Goal: Task Accomplishment & Management: Use online tool/utility

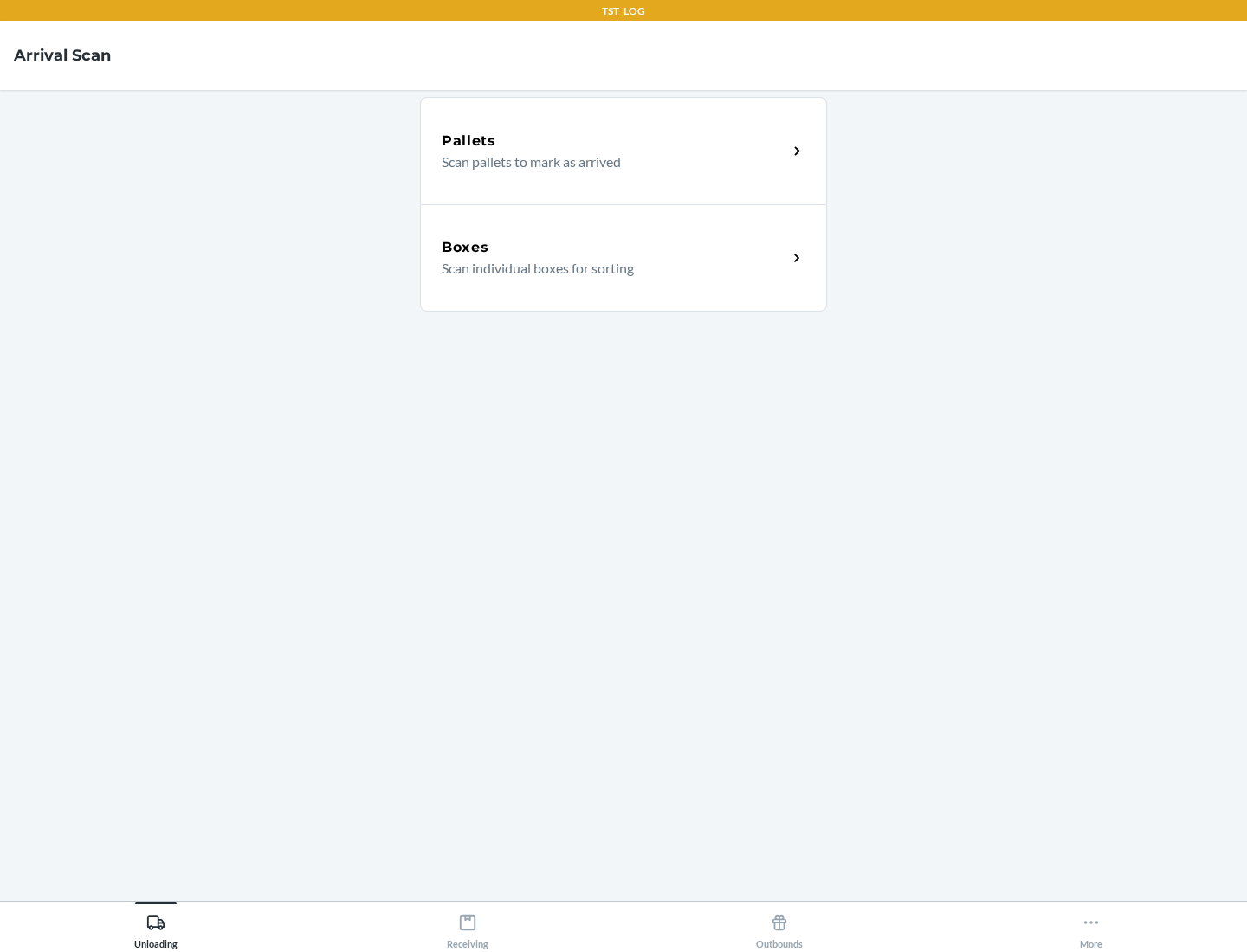
click at [614, 248] on div "Boxes" at bounding box center [615, 247] width 345 height 20
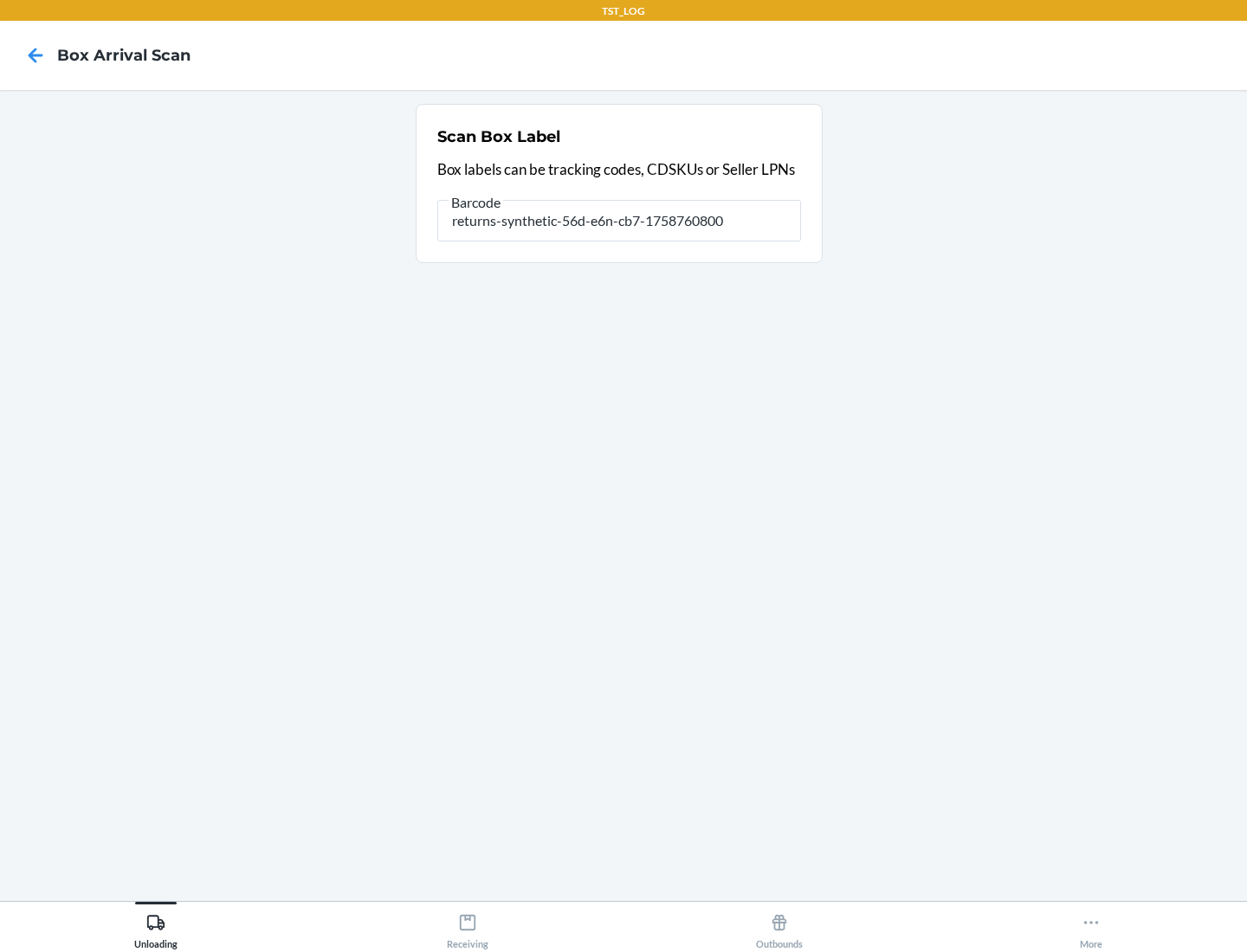
type input "returns-synthetic-56d-e6n-cb7-1758760800"
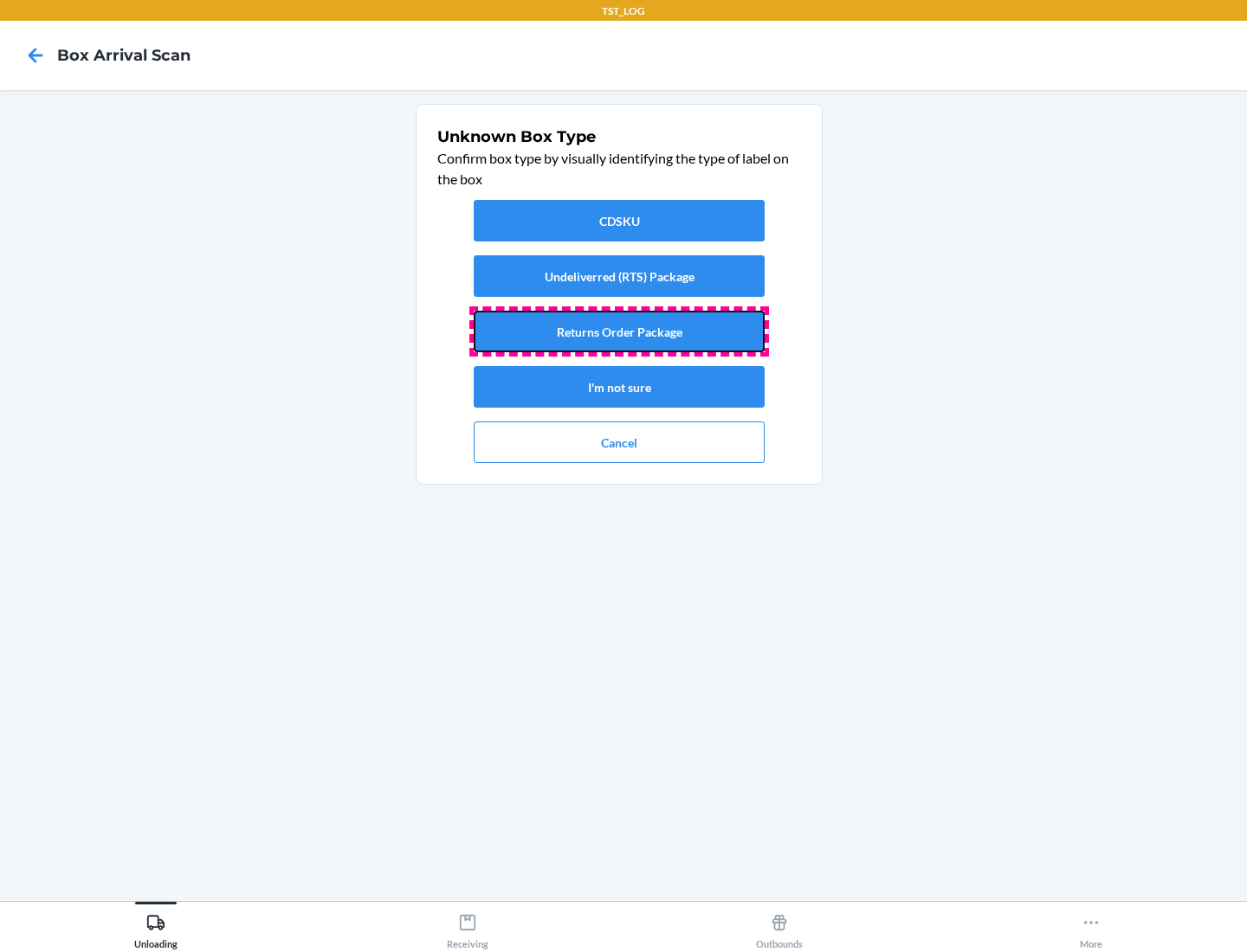
click at [619, 331] on button "Returns Order Package" at bounding box center [619, 331] width 290 height 42
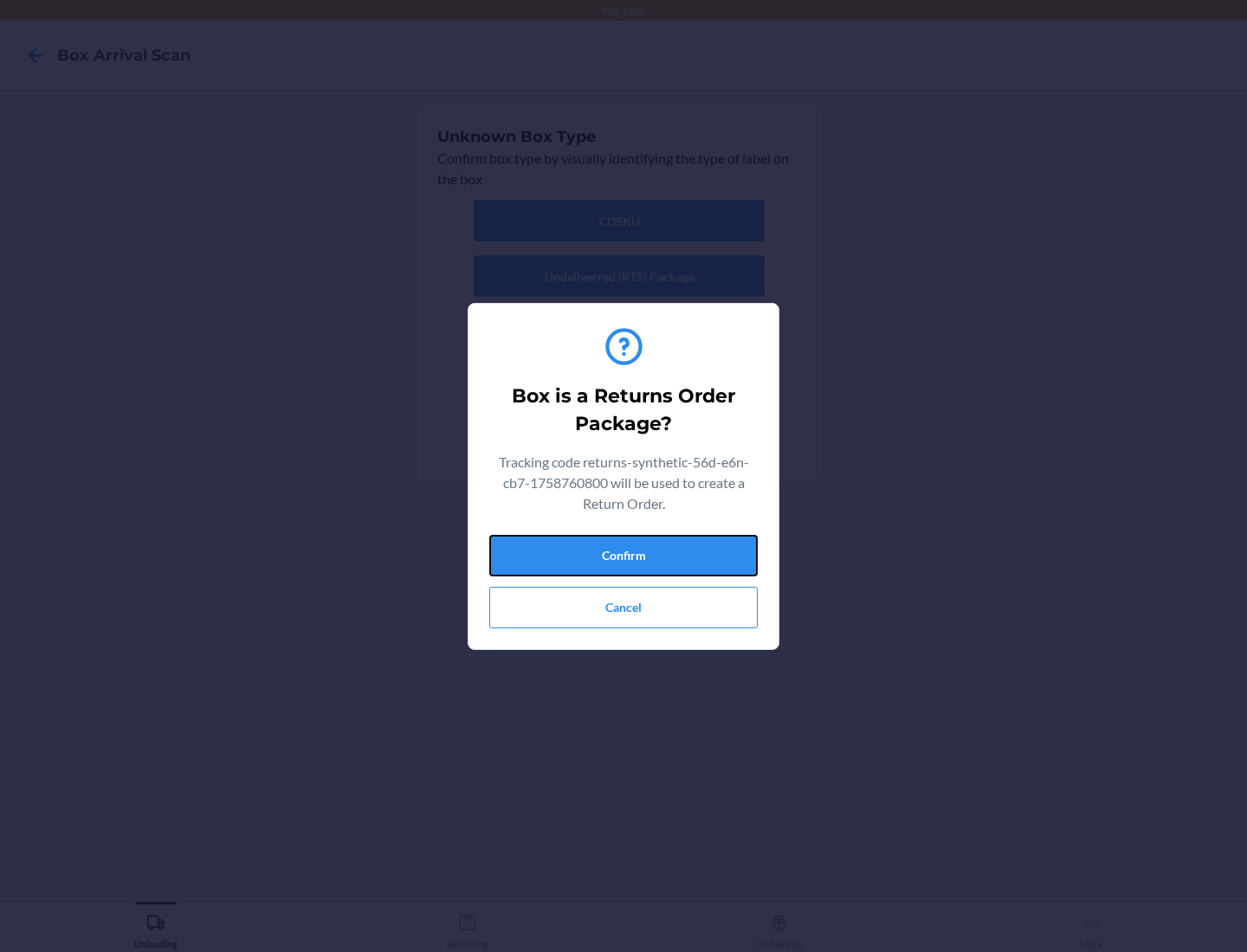
click at [624, 555] on button "Confirm" at bounding box center [623, 555] width 268 height 42
